Goal: Feedback & Contribution: Contribute content

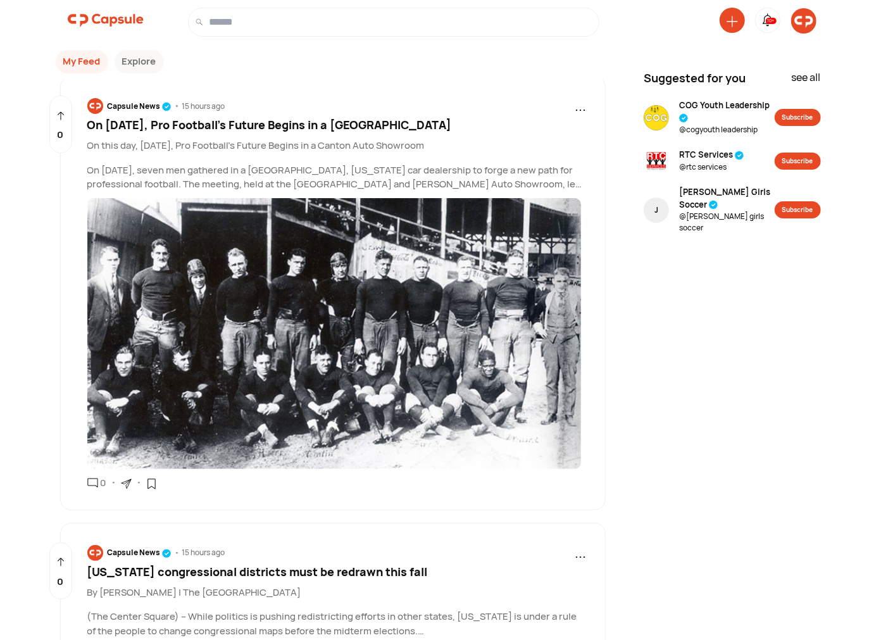
click at [807, 21] on img at bounding box center [803, 20] width 25 height 25
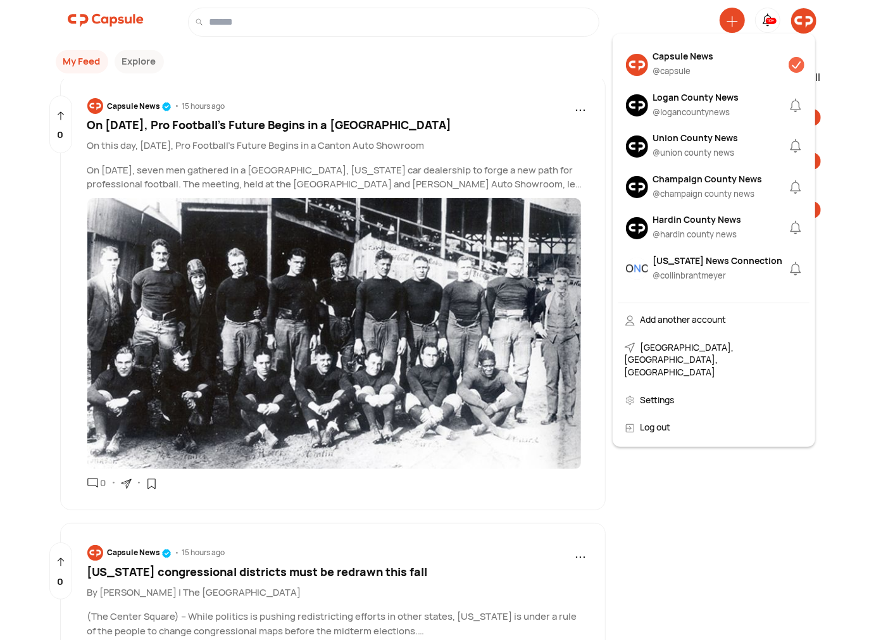
click at [699, 98] on div "Logan County News" at bounding box center [696, 96] width 86 height 13
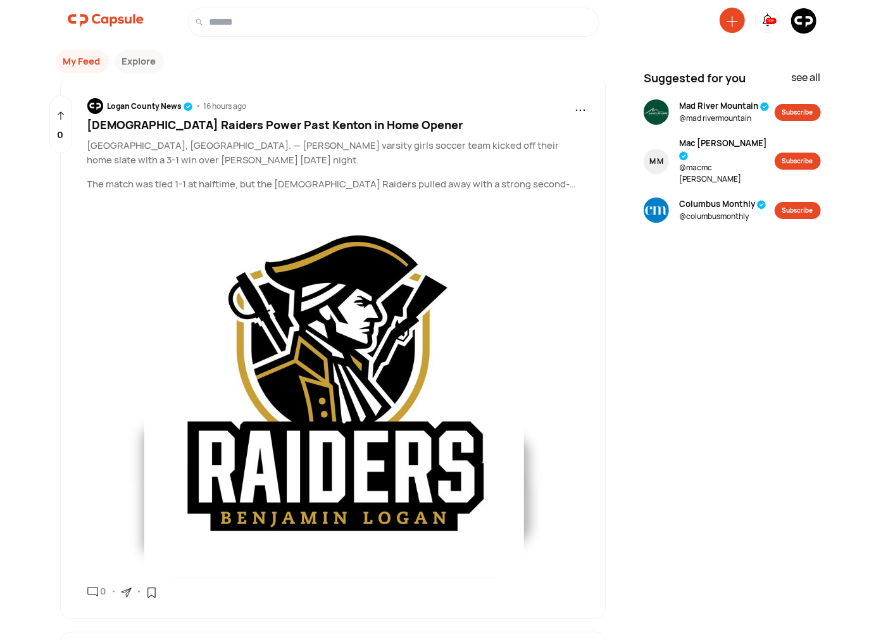
click at [724, 23] on div at bounding box center [732, 20] width 25 height 25
click at [732, 22] on icon at bounding box center [731, 21] width 11 height 11
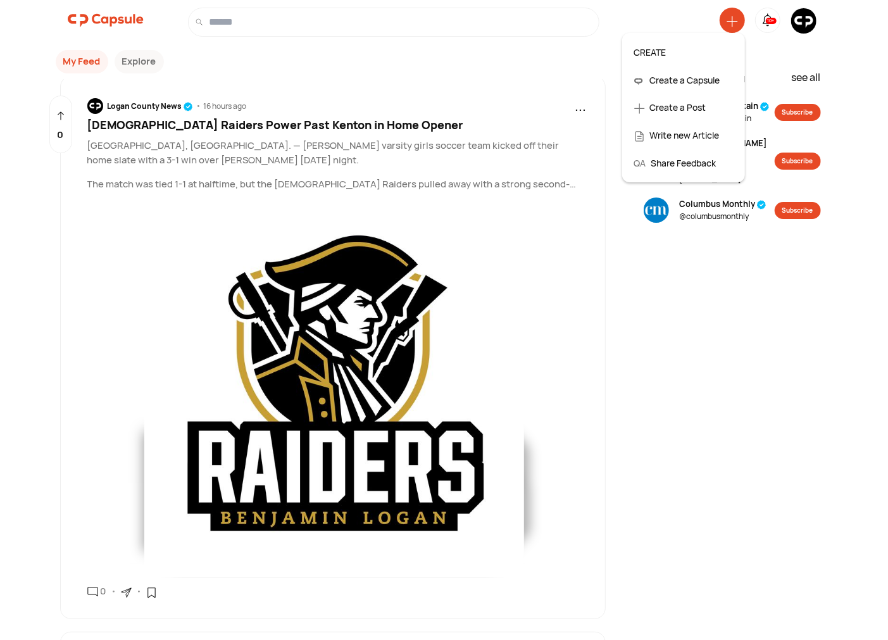
click at [697, 106] on div "Create a Post" at bounding box center [683, 108] width 111 height 28
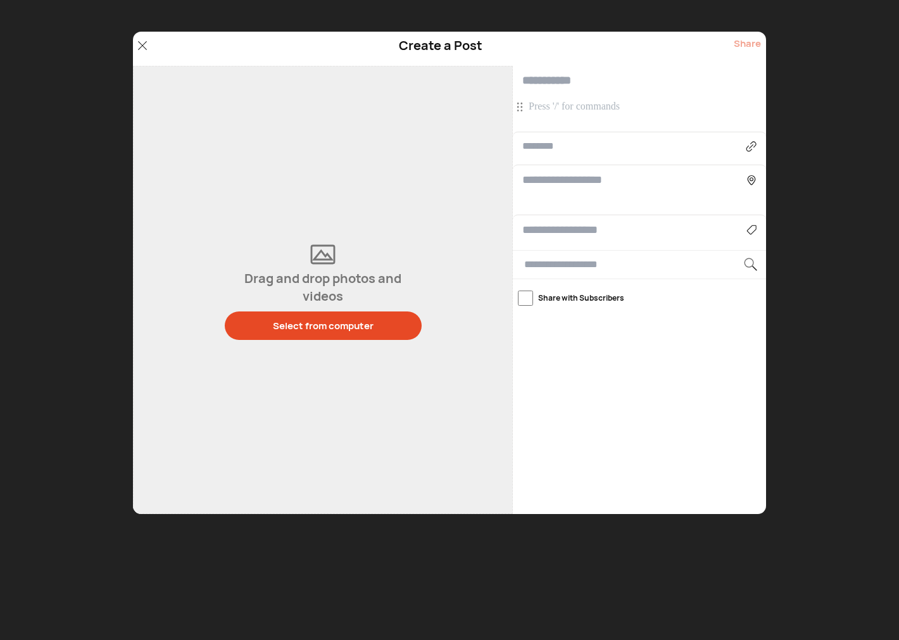
click at [609, 111] on p at bounding box center [640, 107] width 225 height 14
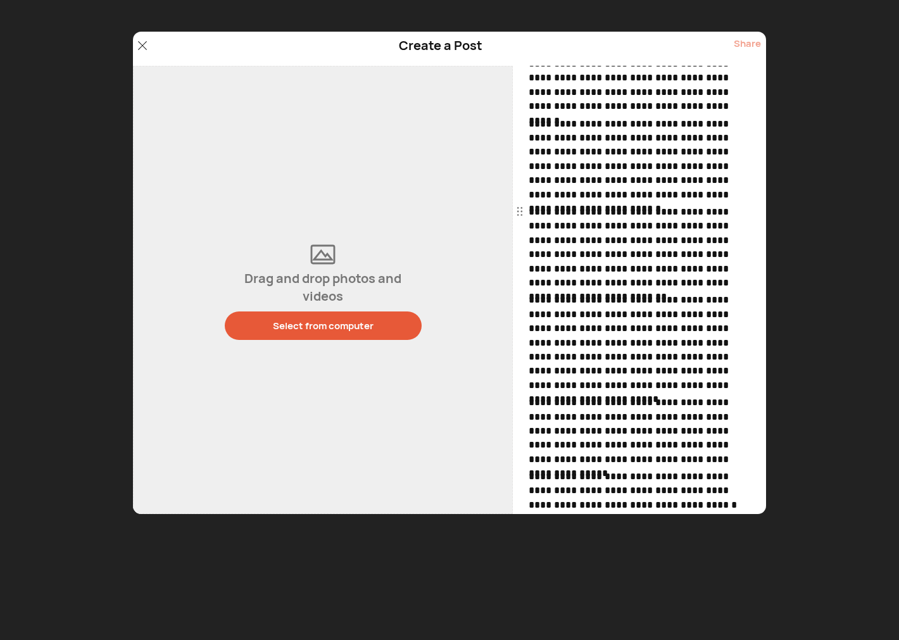
click at [329, 326] on div "Select from computer" at bounding box center [323, 325] width 101 height 13
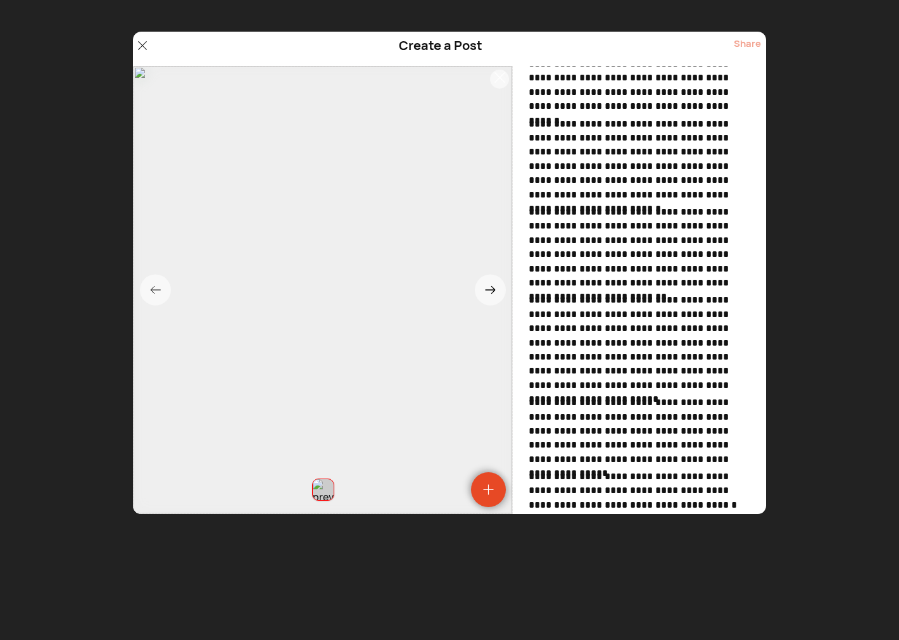
scroll to position [0, 0]
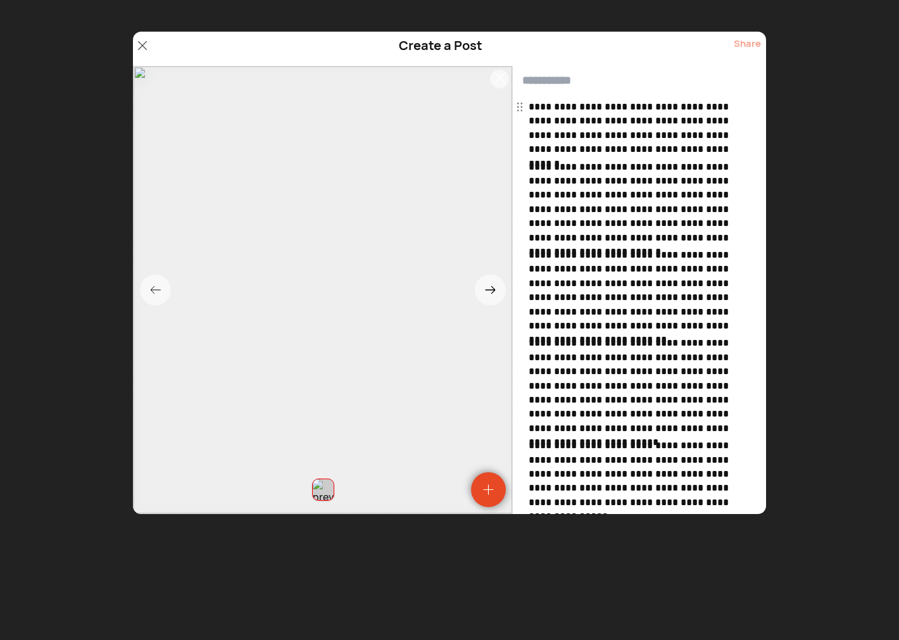
click at [560, 70] on input "text" at bounding box center [639, 81] width 253 height 30
paste input "**********"
type input "**********"
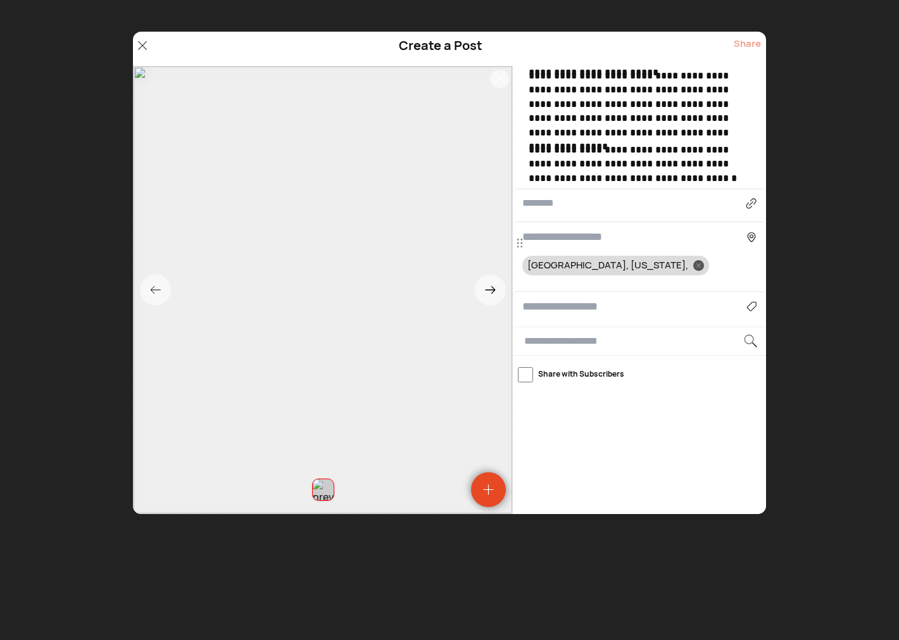
scroll to position [371, 0]
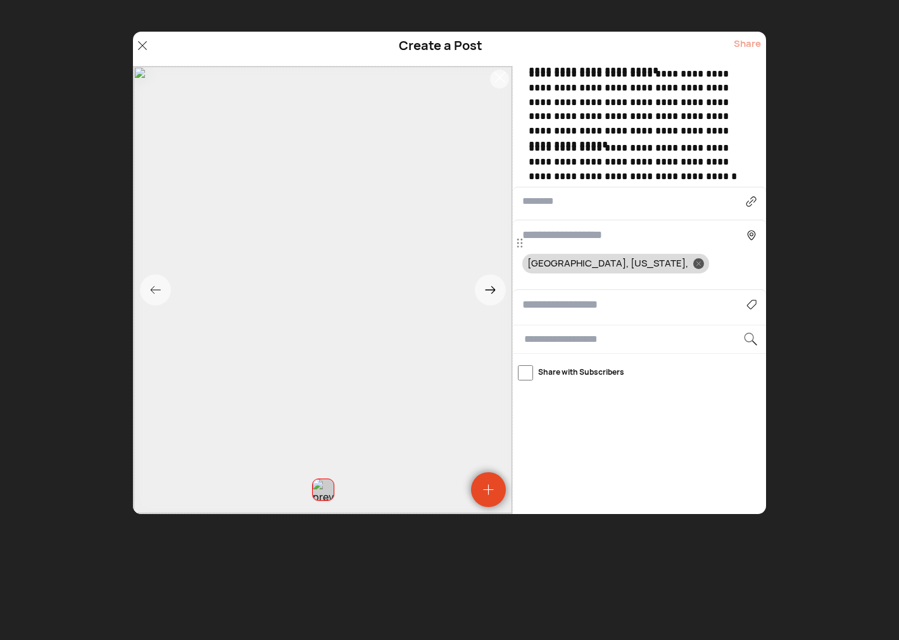
click at [551, 315] on div "Agriculture Art, Music & Events Business & Finance Cars & Motorcycles Community…" at bounding box center [639, 304] width 253 height 30
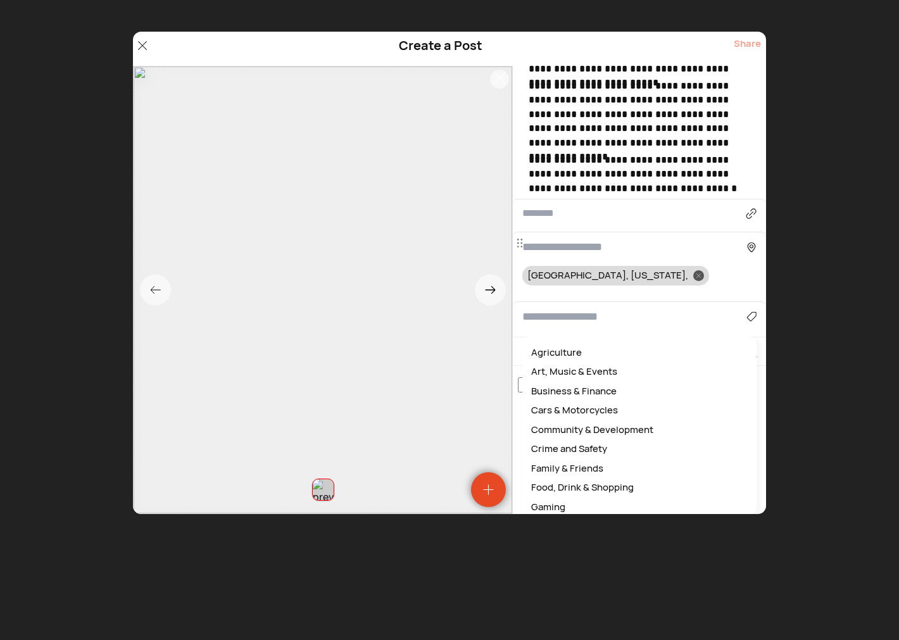
click at [555, 308] on input at bounding box center [634, 316] width 224 height 17
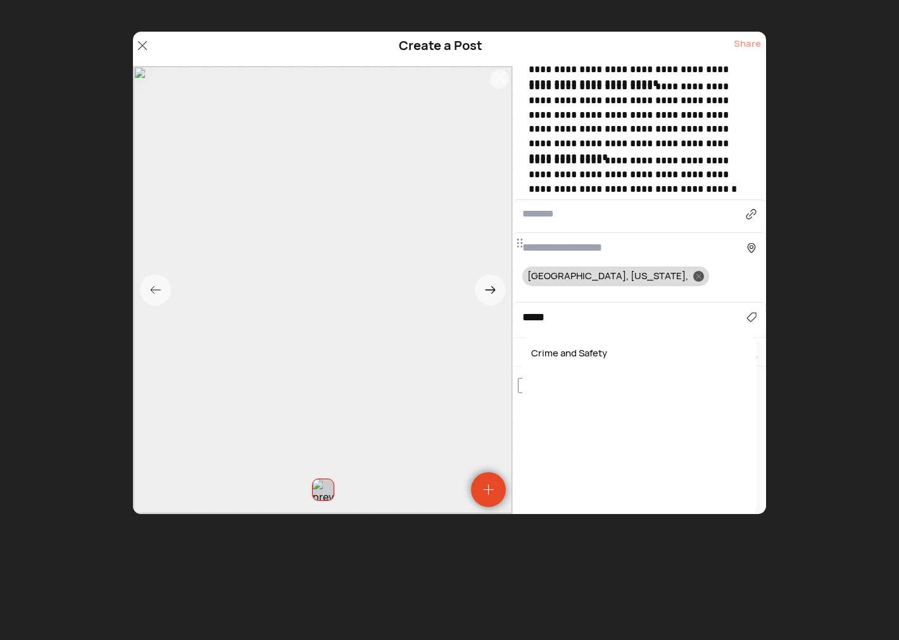
click at [564, 344] on div "Crime and Safety" at bounding box center [638, 354] width 221 height 20
type input "**********"
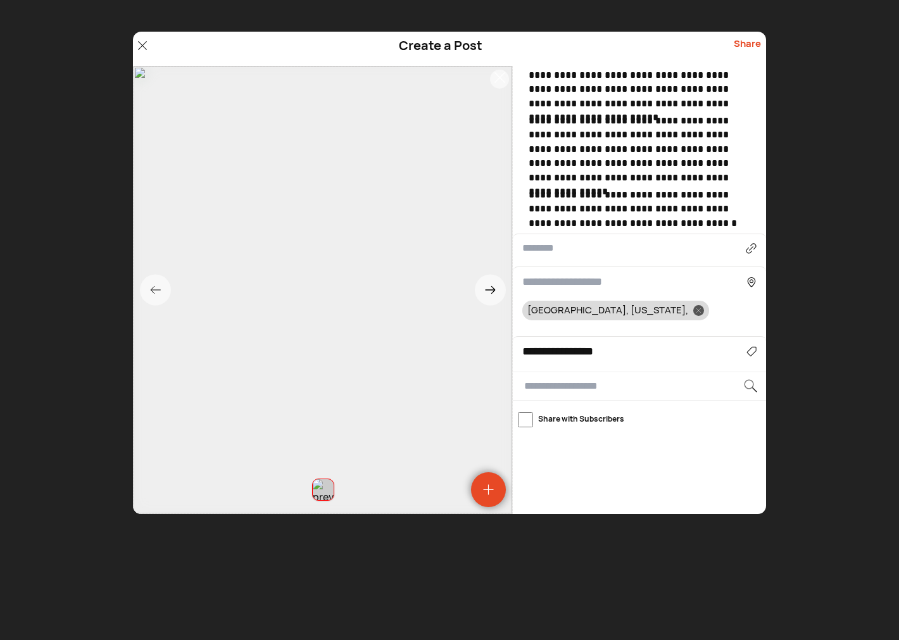
scroll to position [242, 0]
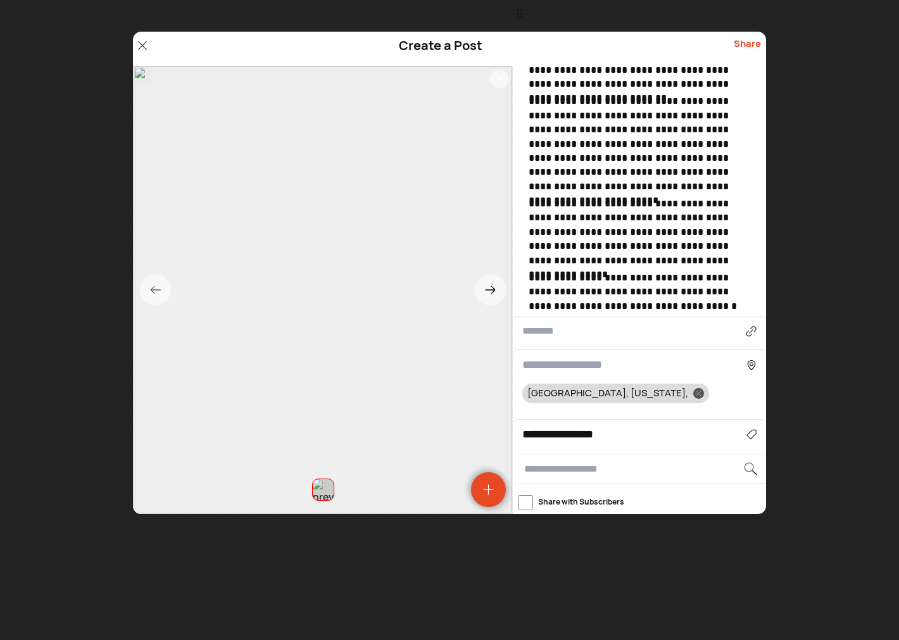
click at [747, 40] on div "Share" at bounding box center [746, 49] width 27 height 24
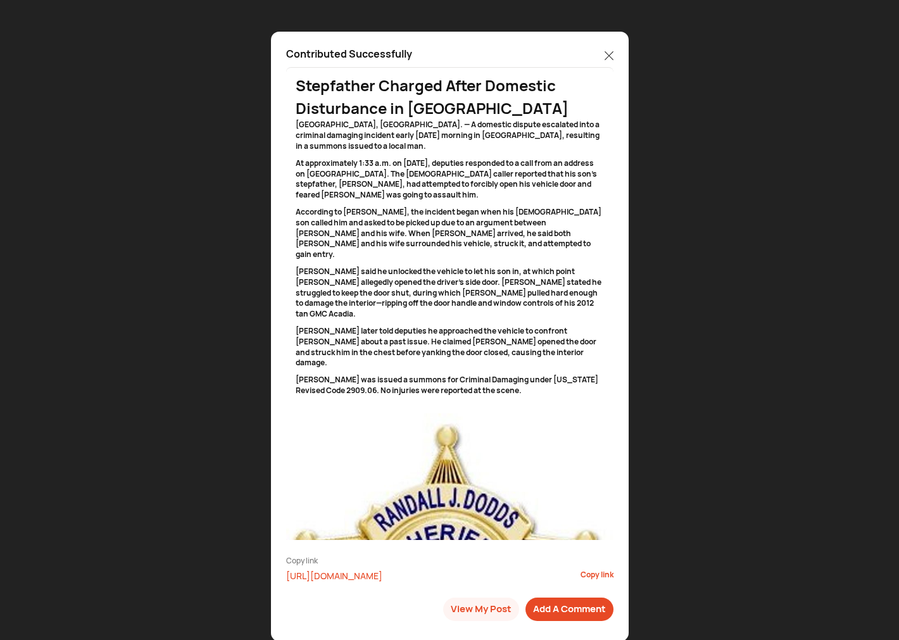
click at [609, 53] on icon at bounding box center [608, 55] width 9 height 9
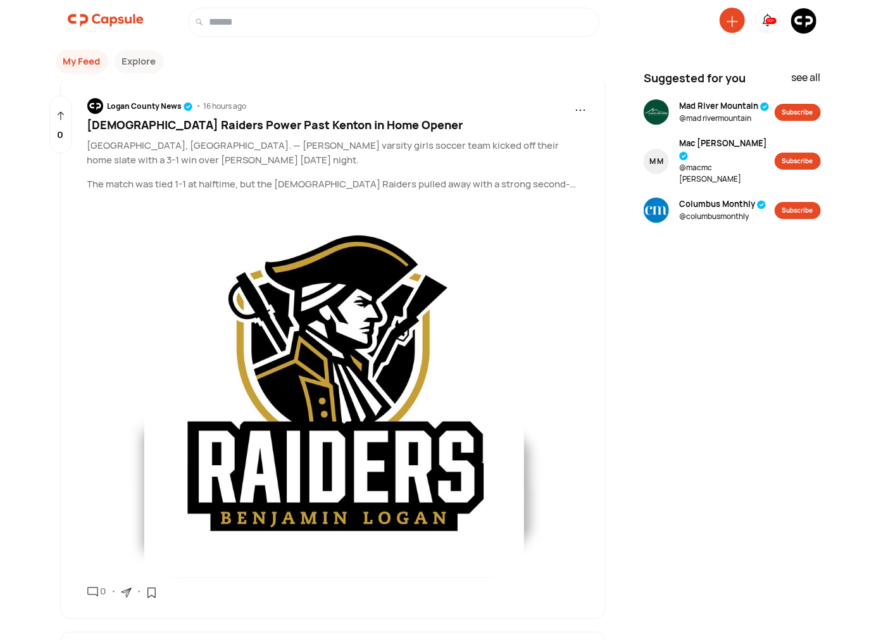
click at [730, 21] on icon at bounding box center [731, 21] width 11 height 11
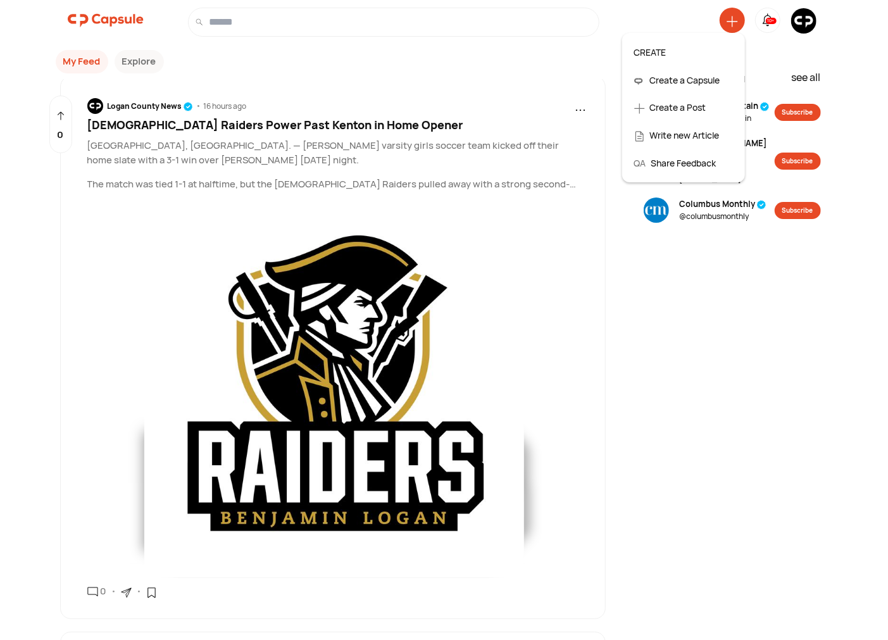
click at [674, 117] on div "Create a Post" at bounding box center [683, 108] width 111 height 28
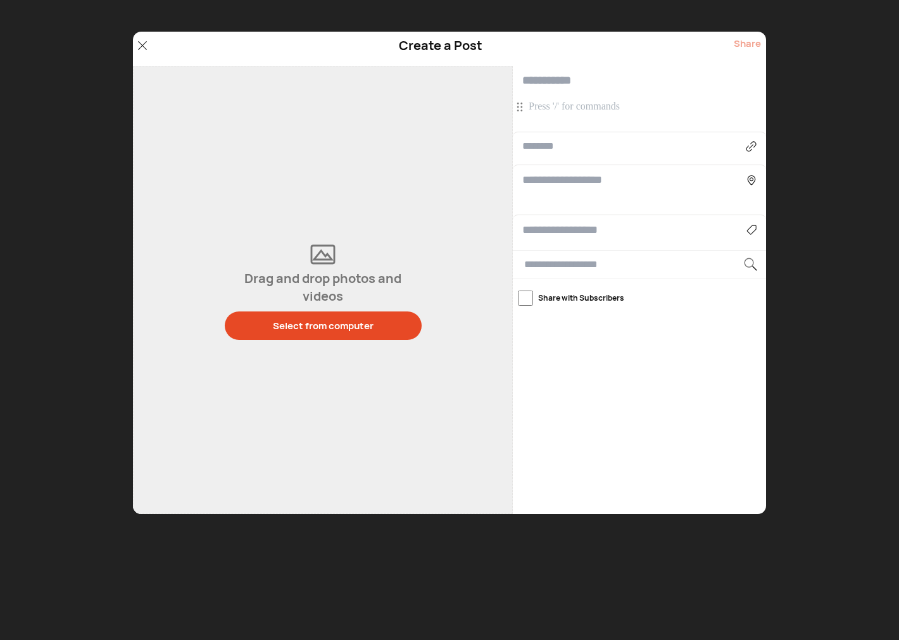
click at [581, 110] on p at bounding box center [640, 107] width 225 height 14
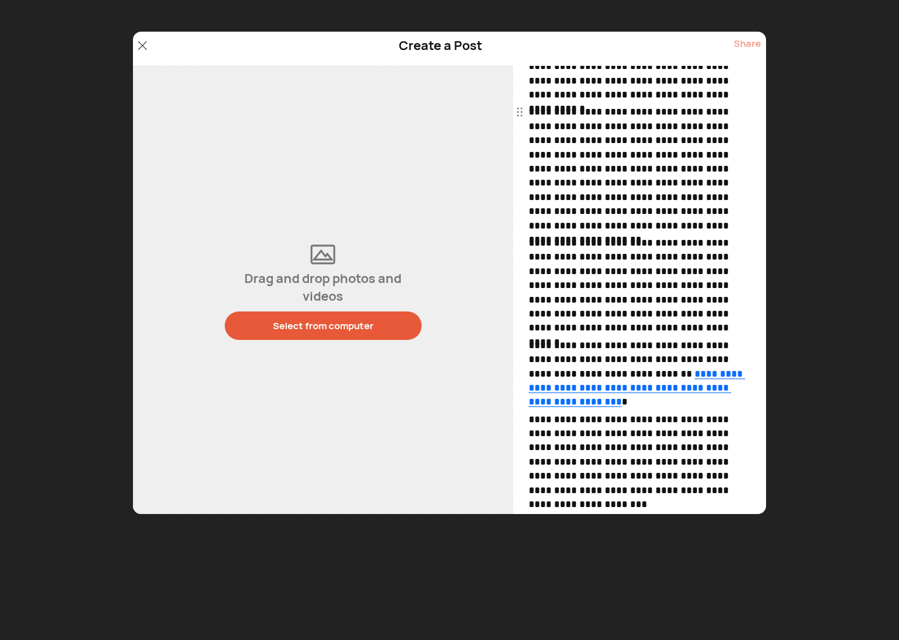
click at [355, 326] on div "Select from computer" at bounding box center [323, 325] width 101 height 13
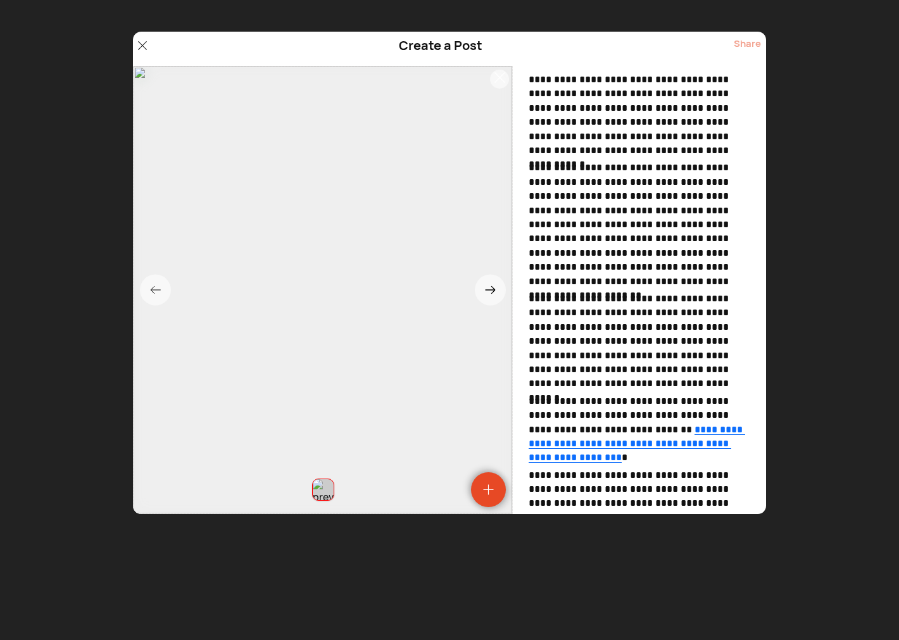
scroll to position [0, 0]
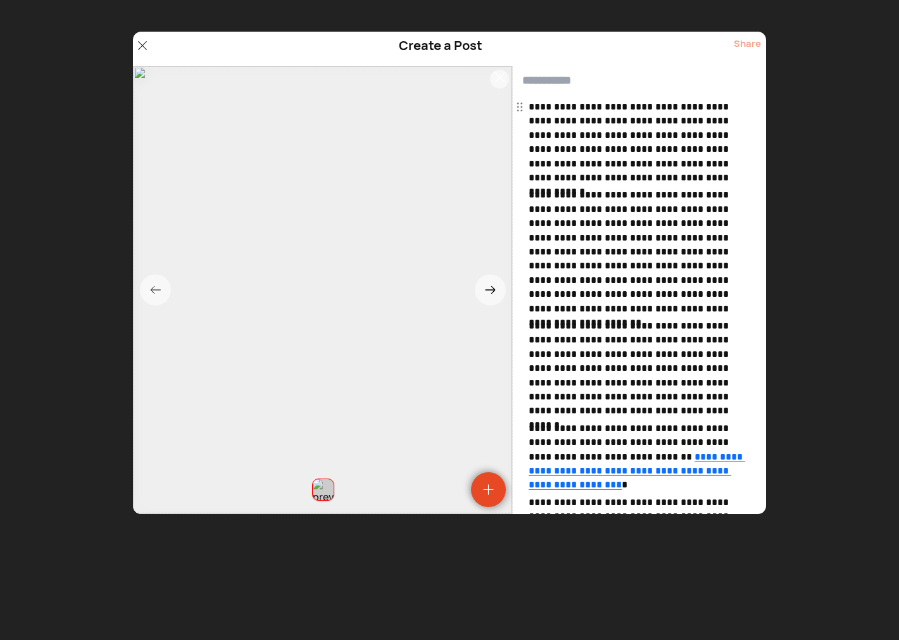
click at [571, 75] on input "text" at bounding box center [639, 81] width 253 height 30
paste input "**********"
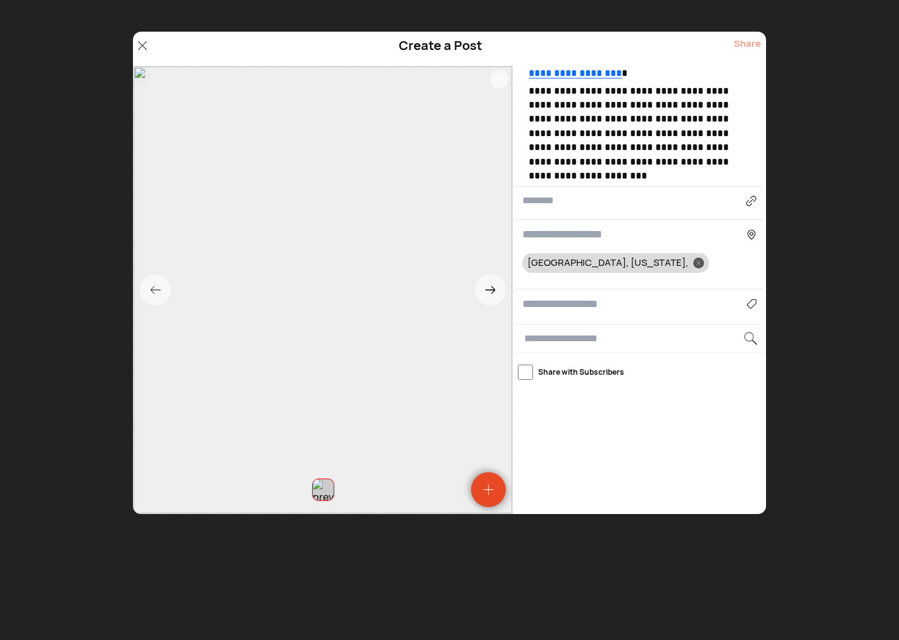
type input "**********"
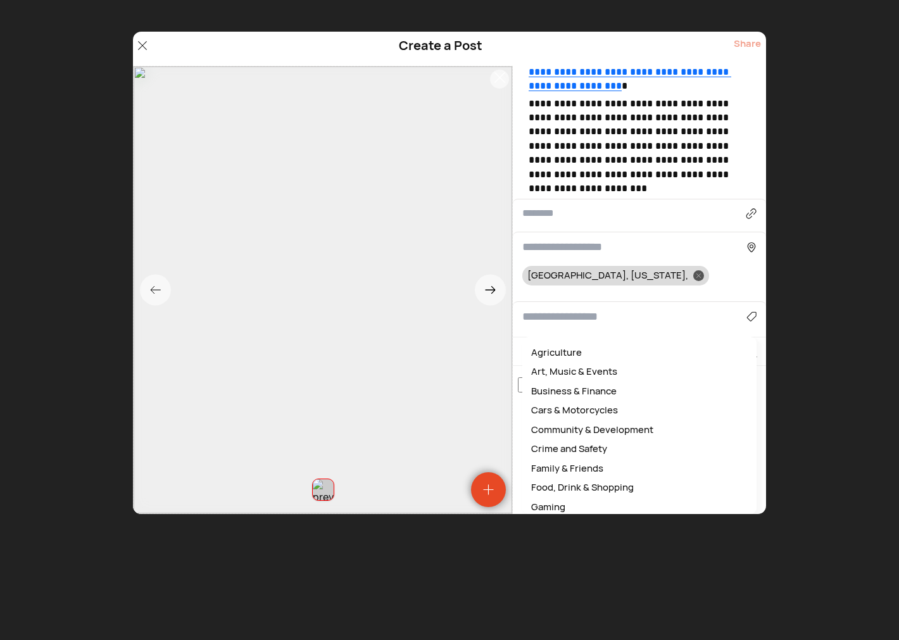
click at [564, 308] on input at bounding box center [634, 316] width 224 height 17
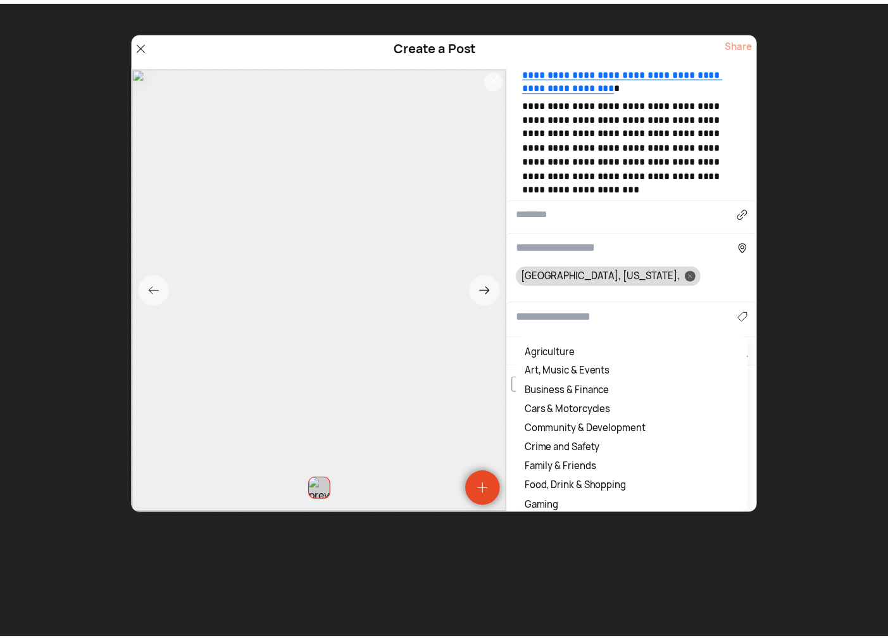
scroll to position [399, 0]
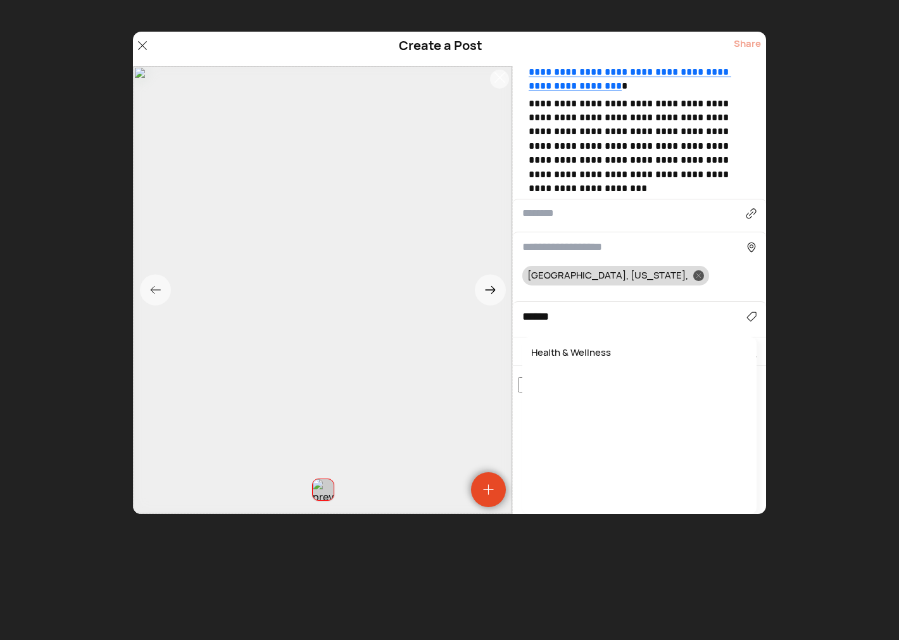
click at [559, 349] on div "Health & Wellness" at bounding box center [638, 353] width 221 height 20
type input "**********"
click at [748, 49] on div "Share" at bounding box center [746, 49] width 27 height 24
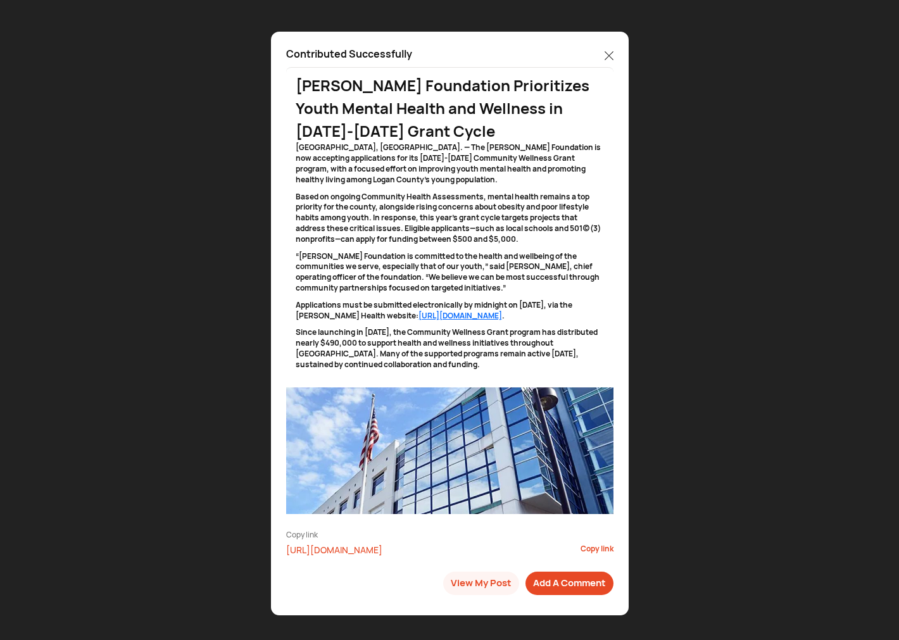
click at [614, 54] on div "Contributed Successfully Contributed Successfully [PERSON_NAME] Foundation Prio…" at bounding box center [450, 323] width 358 height 583
drag, startPoint x: 610, startPoint y: 55, endPoint x: 598, endPoint y: 61, distance: 13.3
click at [610, 55] on icon at bounding box center [608, 55] width 9 height 9
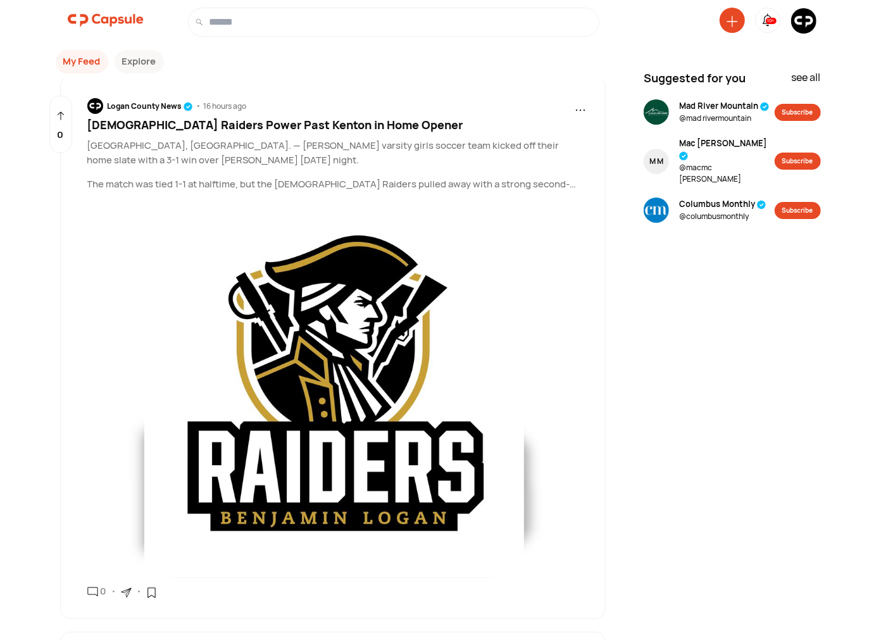
click at [806, 22] on img at bounding box center [803, 20] width 25 height 25
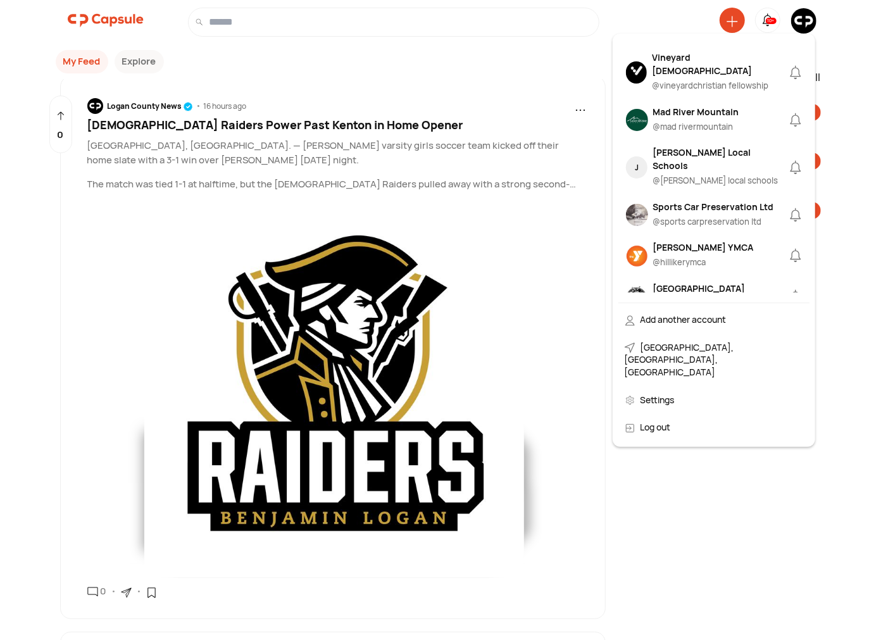
scroll to position [1288, 0]
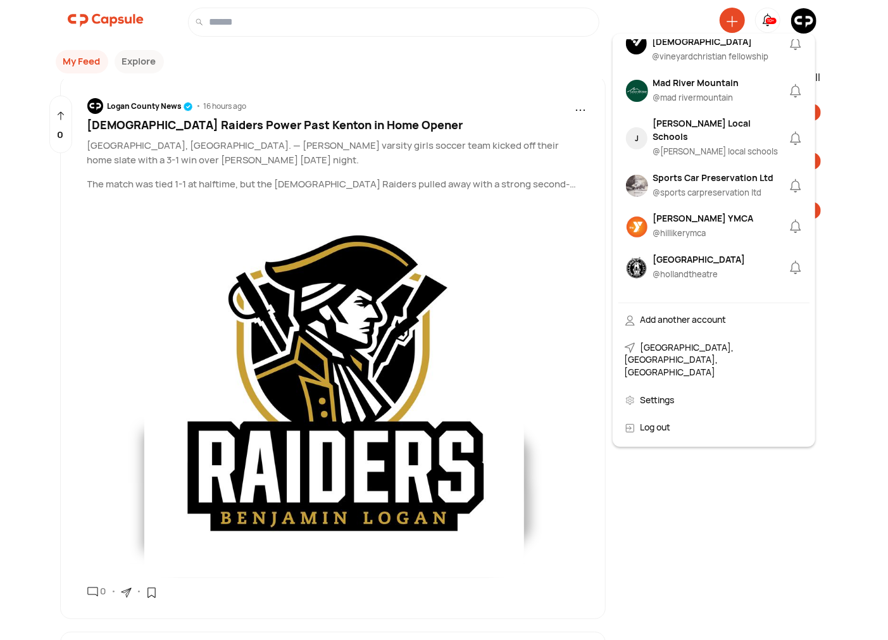
click at [678, 171] on div "Sports Car Preservation Ltd" at bounding box center [713, 177] width 121 height 13
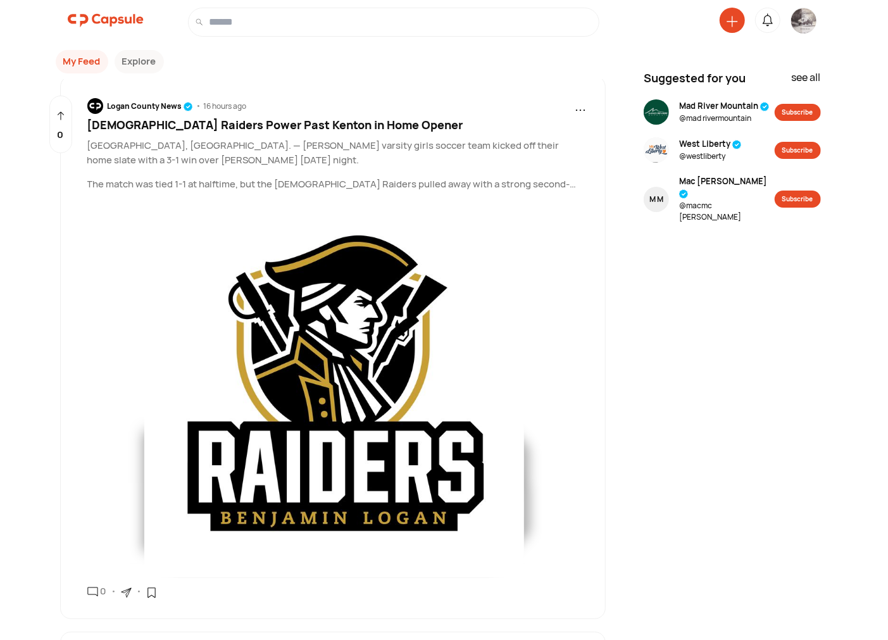
click at [800, 22] on img at bounding box center [803, 20] width 25 height 25
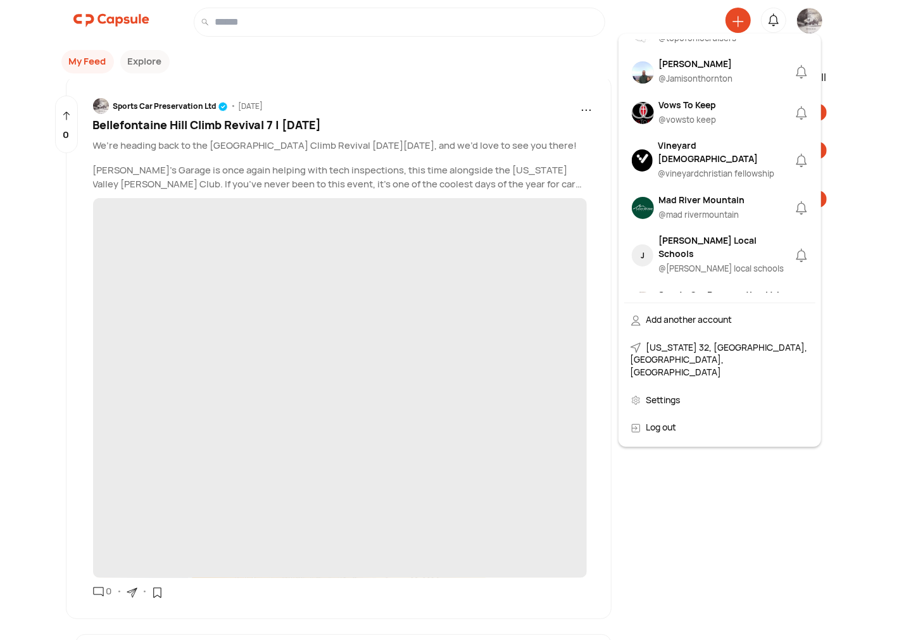
scroll to position [1172, 0]
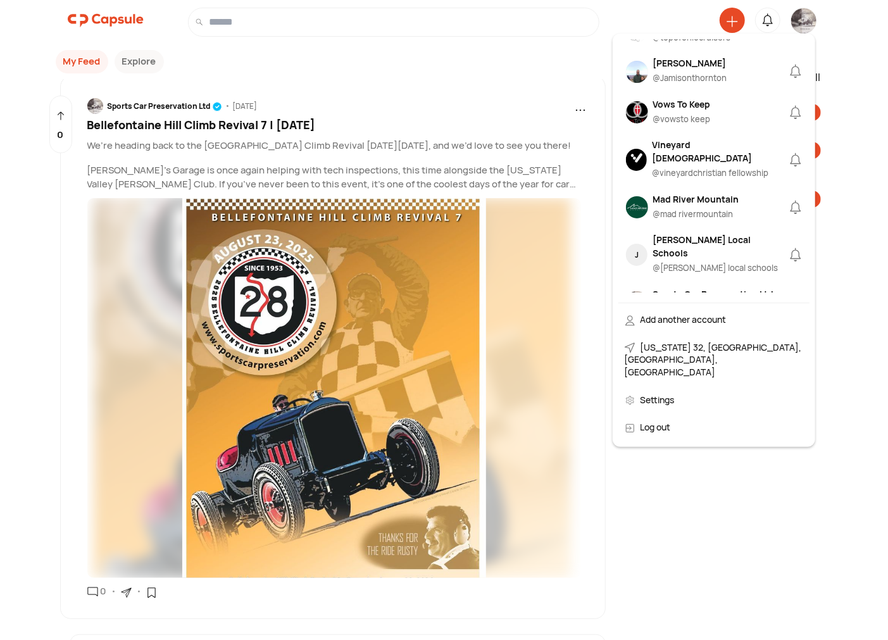
click at [694, 287] on div "Sports Car Preservation Ltd" at bounding box center [713, 293] width 121 height 13
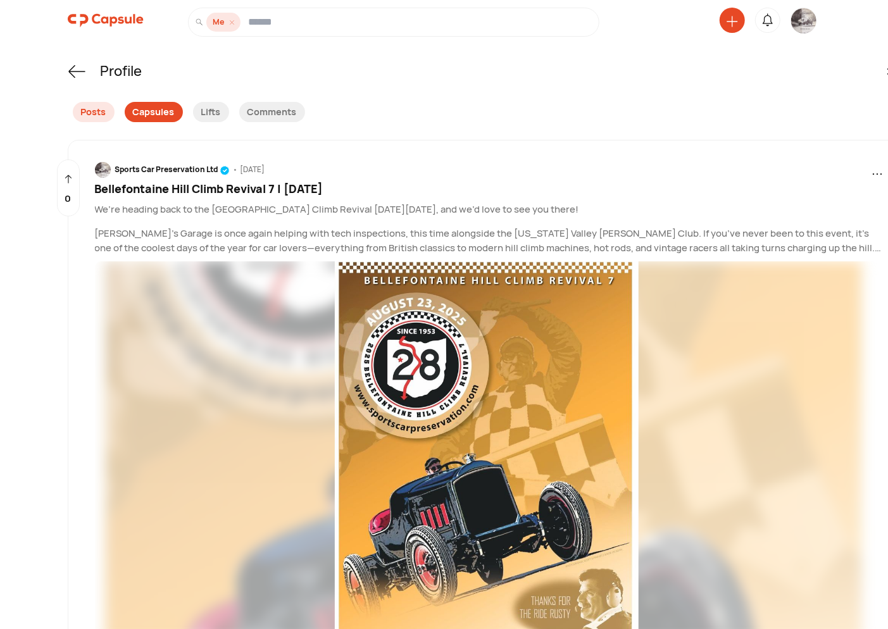
click at [159, 116] on div "Capsules" at bounding box center [154, 112] width 58 height 20
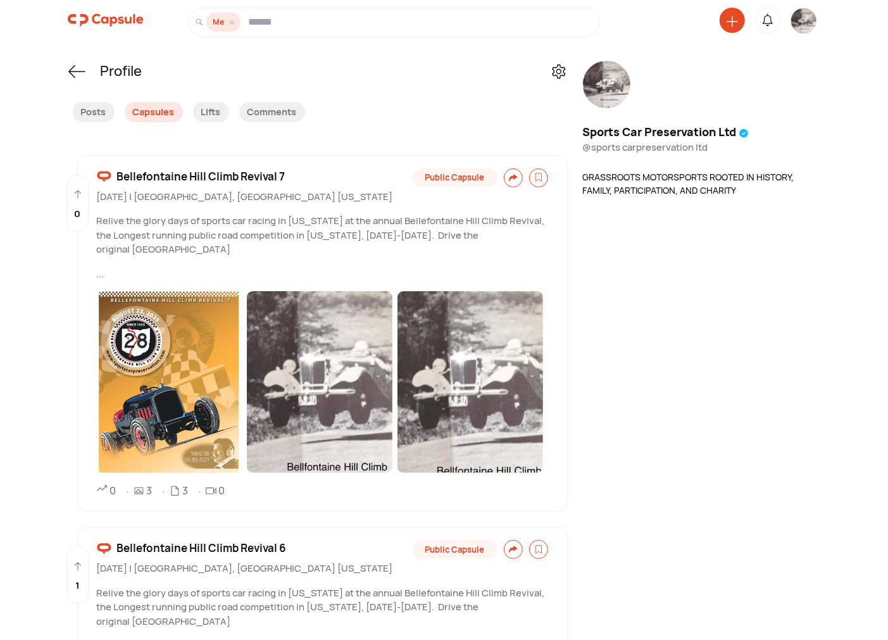
click at [213, 174] on span "Bellefontaine Hill Climb Revival 7" at bounding box center [201, 176] width 168 height 16
click at [138, 175] on span "Bellefontaine Hill Climb Revival 7" at bounding box center [201, 176] width 168 height 16
click at [178, 174] on span "Bellefontaine Hill Climb Revival 7" at bounding box center [201, 176] width 168 height 16
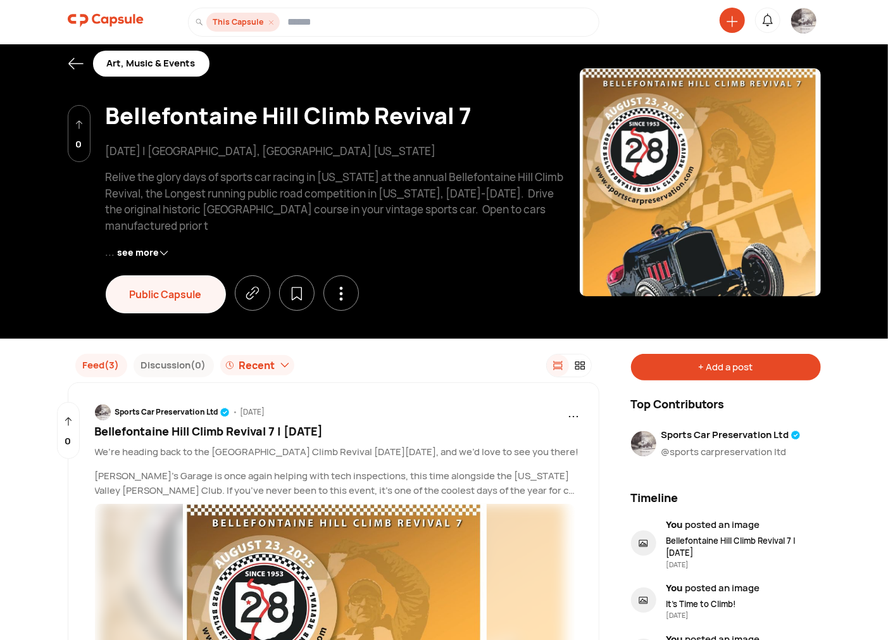
click at [713, 369] on div "+ Add a post" at bounding box center [726, 367] width 190 height 27
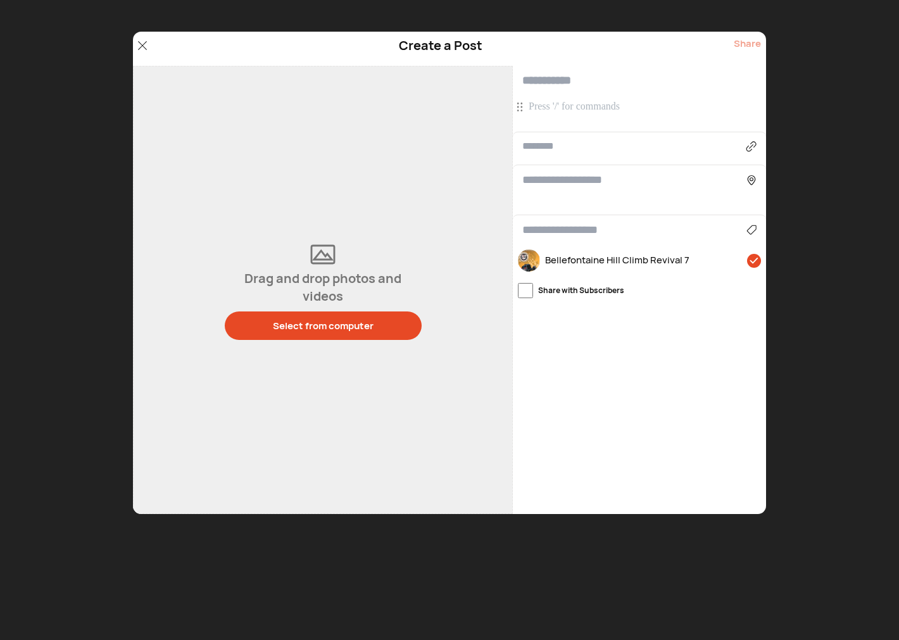
click at [570, 100] on p at bounding box center [640, 107] width 225 height 14
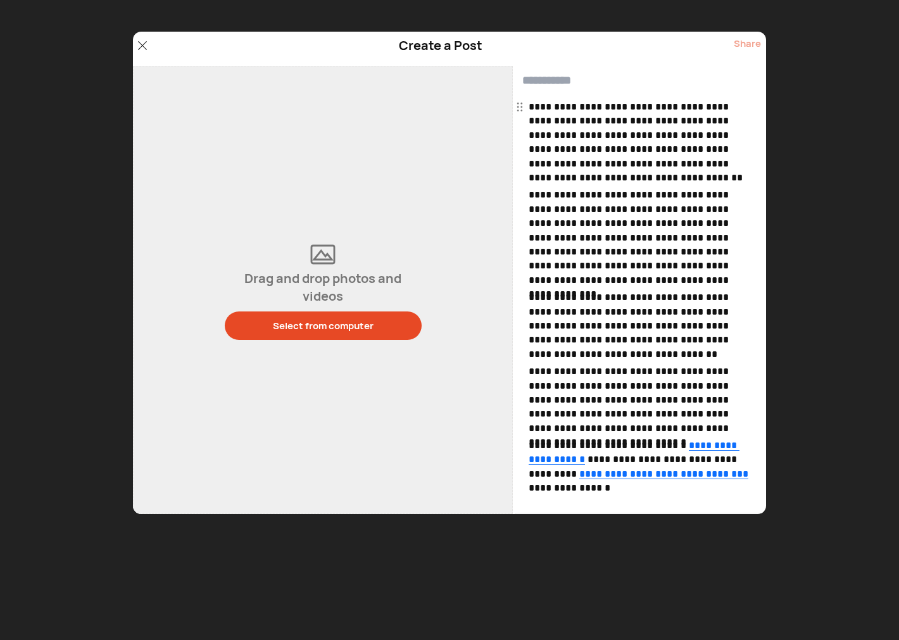
click at [577, 84] on input "text" at bounding box center [639, 81] width 253 height 30
paste input "**********"
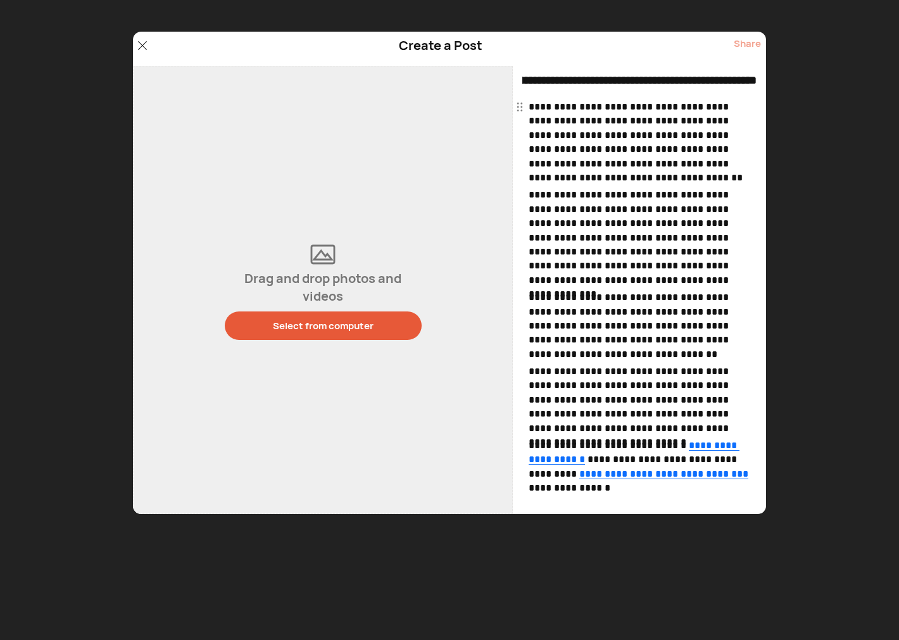
type input "**********"
click at [314, 318] on button "Select from computer" at bounding box center [323, 325] width 197 height 28
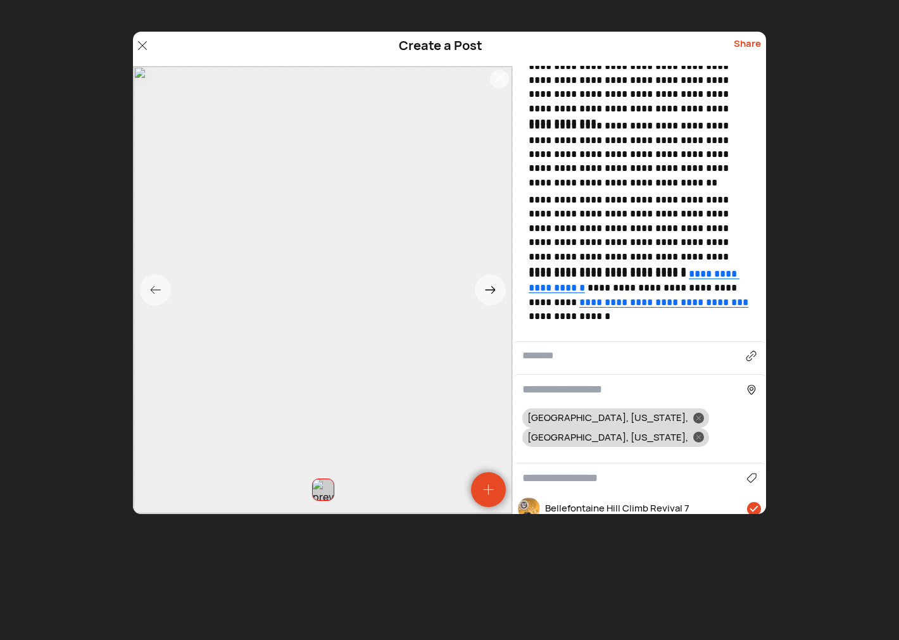
scroll to position [326, 0]
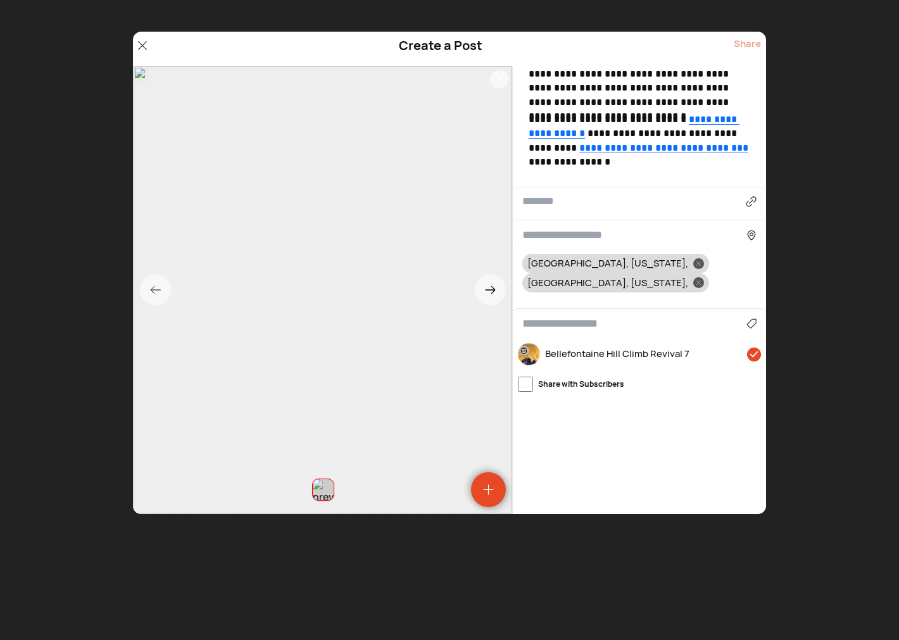
click at [578, 315] on input at bounding box center [634, 323] width 224 height 17
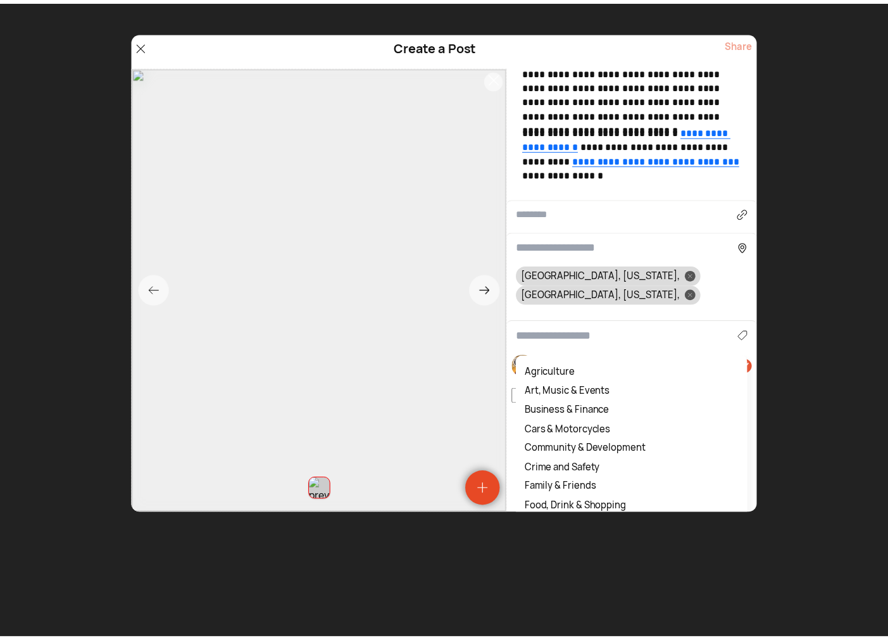
scroll to position [313, 0]
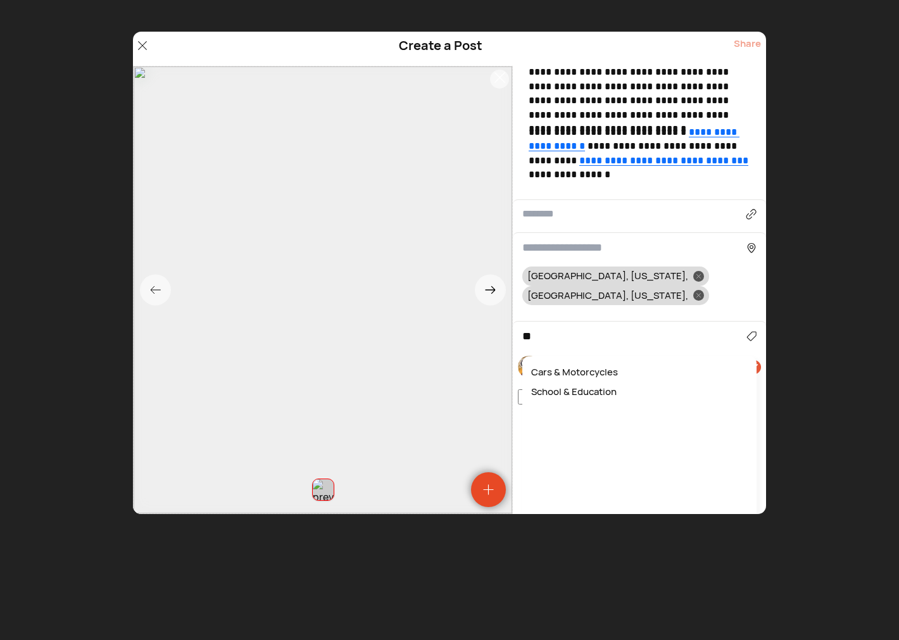
click at [572, 363] on div "Cars & Motorcycles" at bounding box center [638, 373] width 221 height 20
type input "**********"
drag, startPoint x: 637, startPoint y: 320, endPoint x: 629, endPoint y: 313, distance: 10.3
click at [629, 328] on input "**********" at bounding box center [634, 336] width 224 height 17
click at [748, 41] on div "Share" at bounding box center [746, 49] width 27 height 24
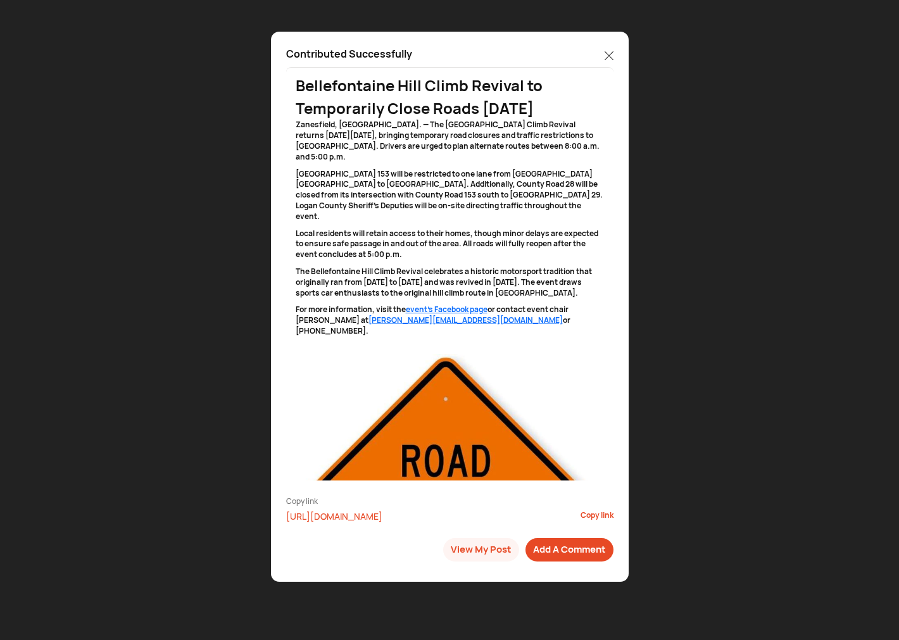
click at [609, 54] on icon at bounding box center [608, 55] width 8 height 8
